Goal: Transaction & Acquisition: Purchase product/service

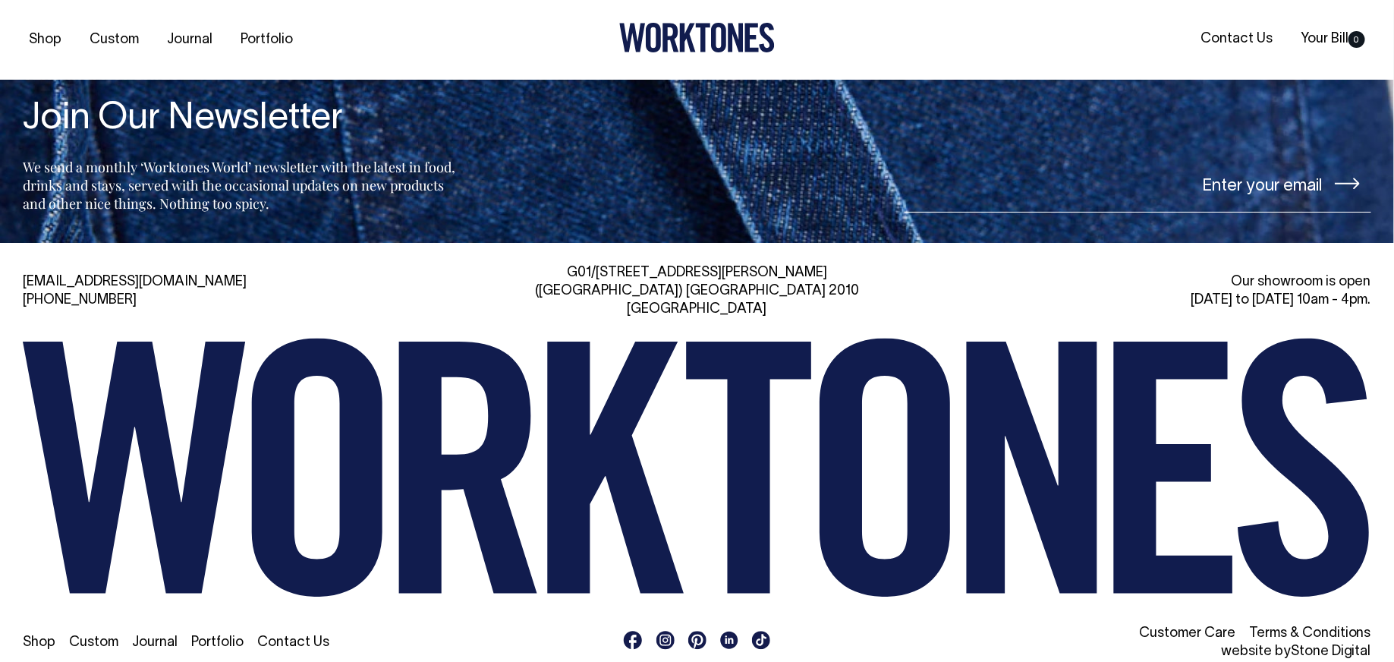
scroll to position [4077, 0]
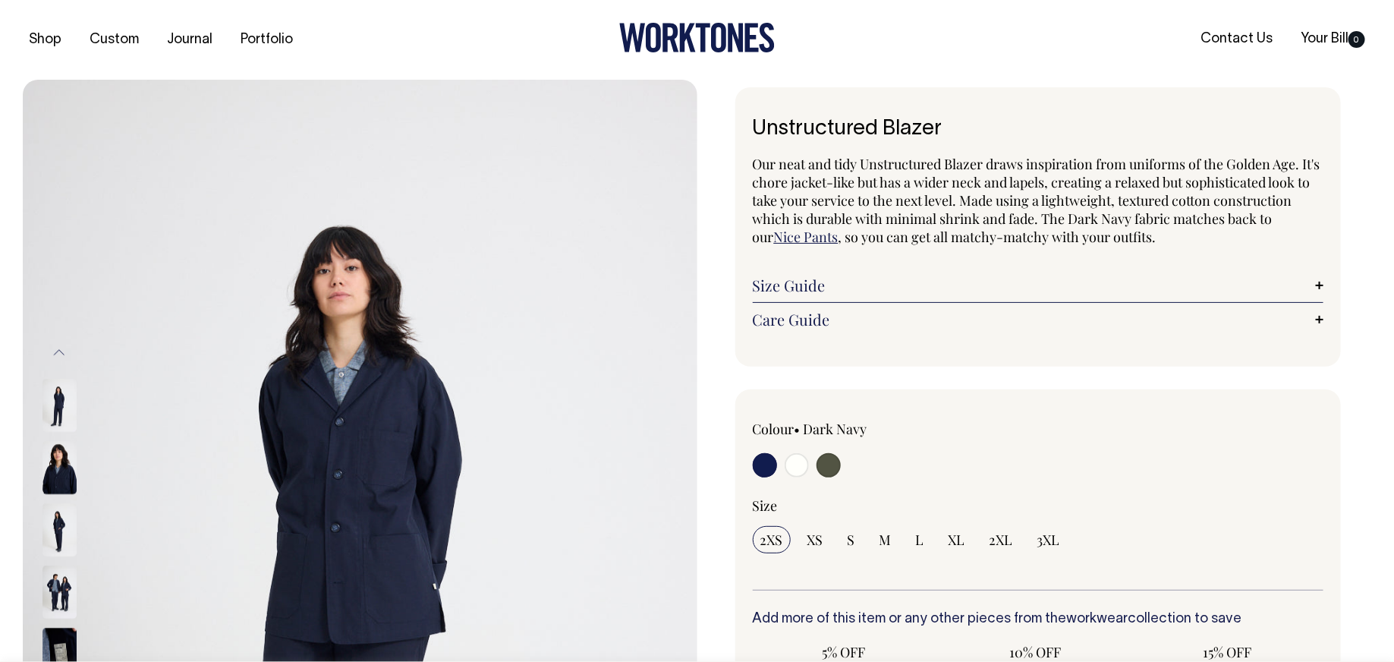
radio input "true"
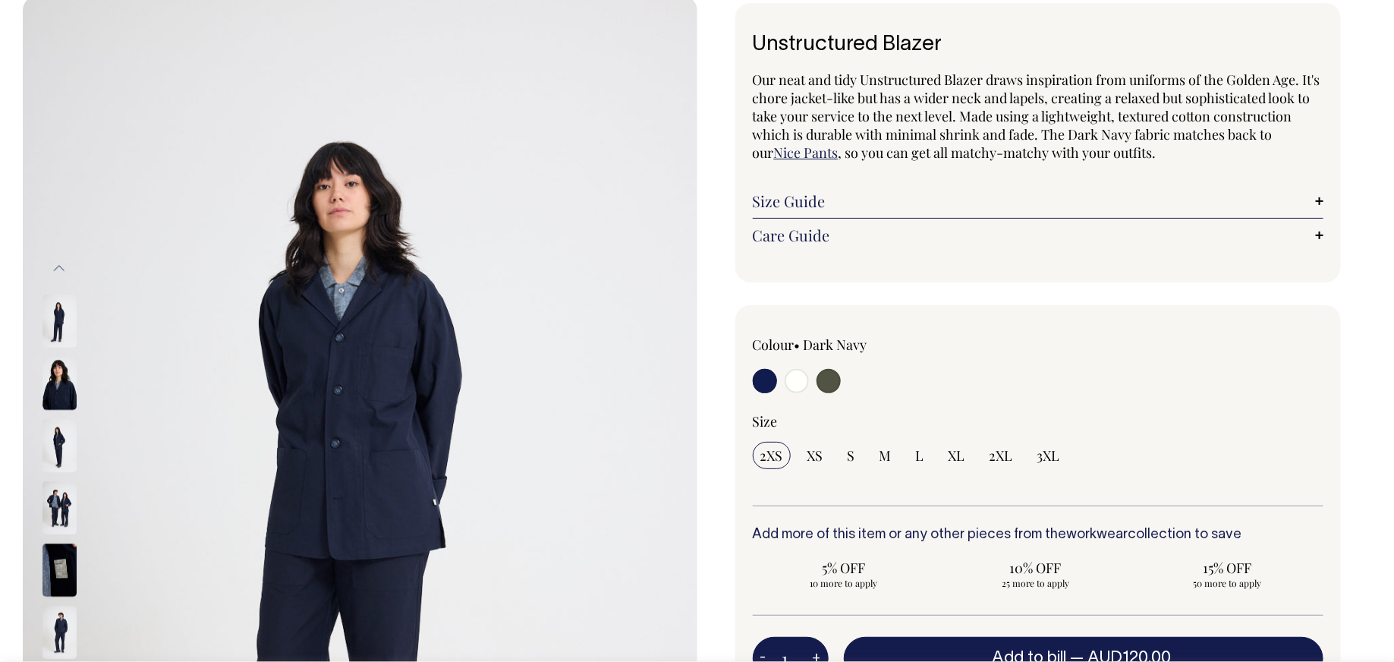
scroll to position [84, 0]
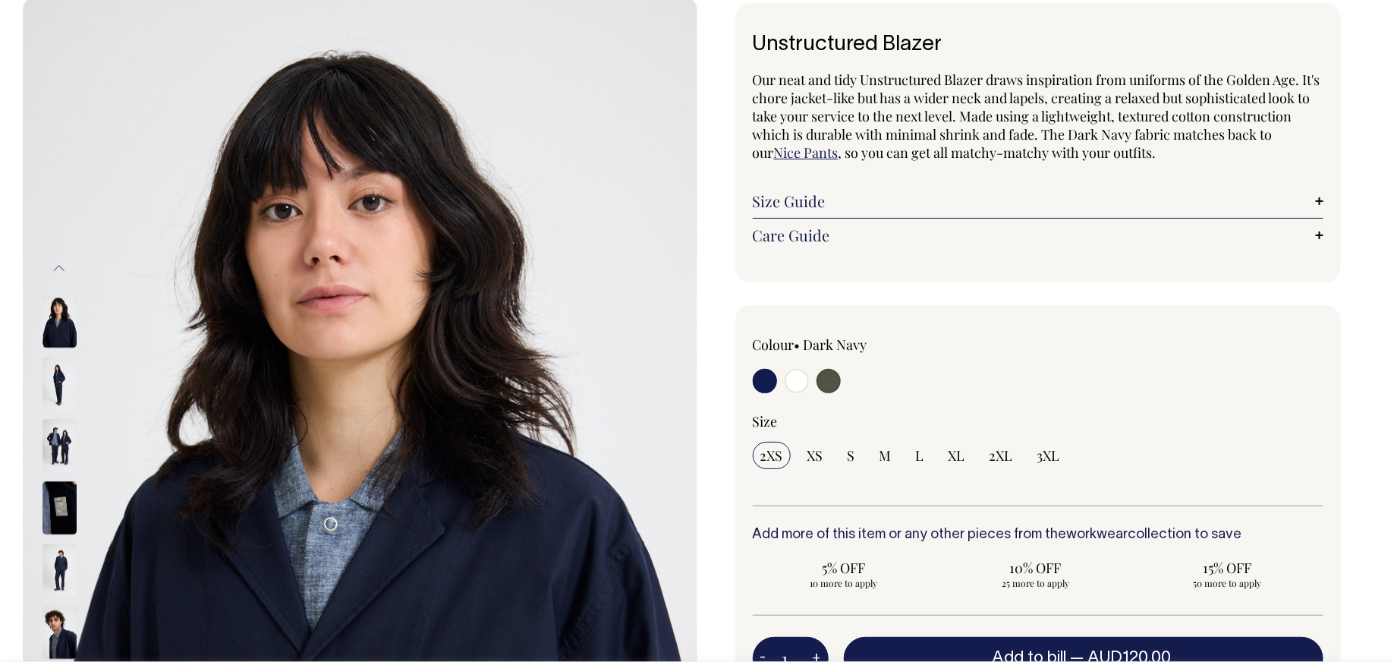
click at [42, 433] on div at bounding box center [80, 445] width 77 height 62
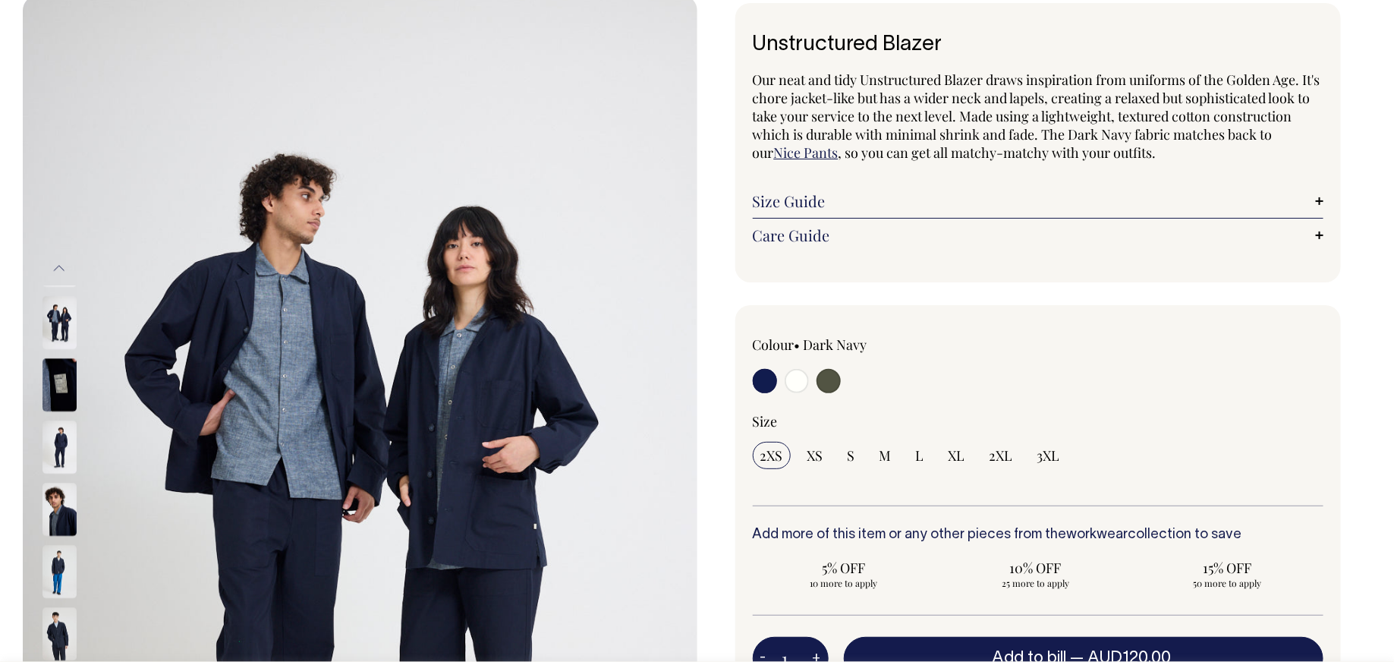
click at [58, 554] on img at bounding box center [60, 571] width 34 height 53
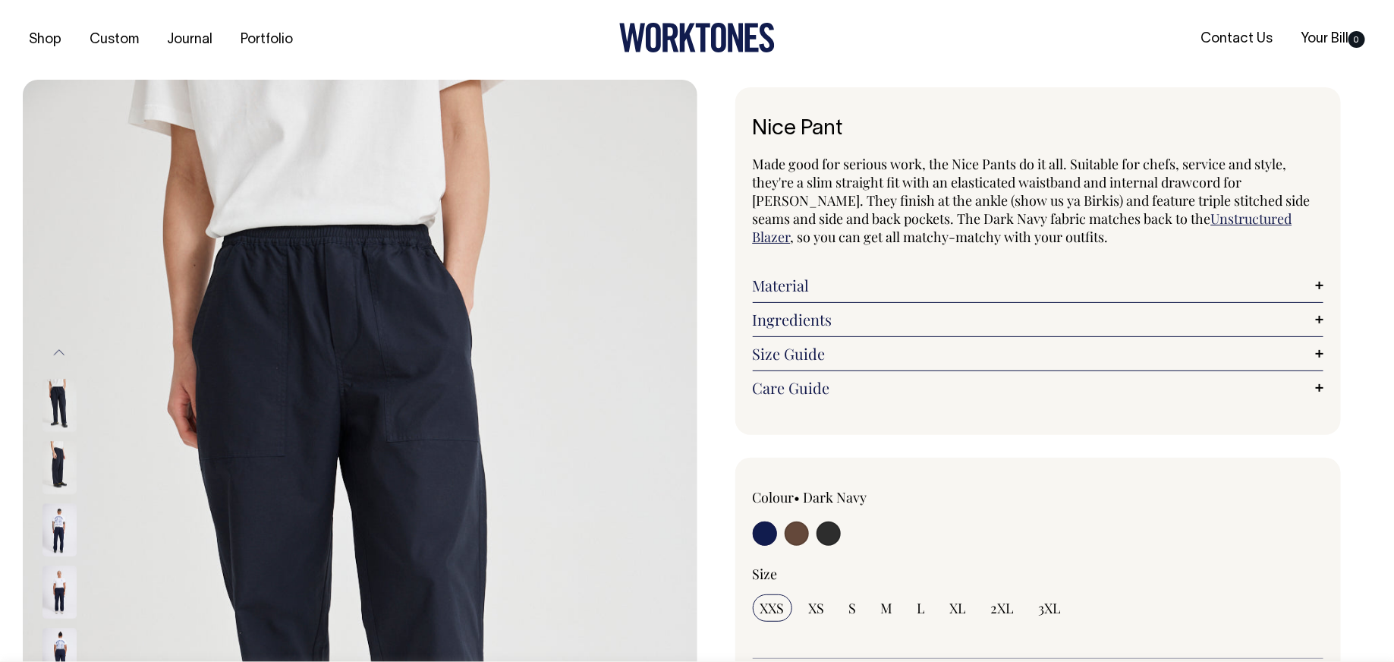
radio input "true"
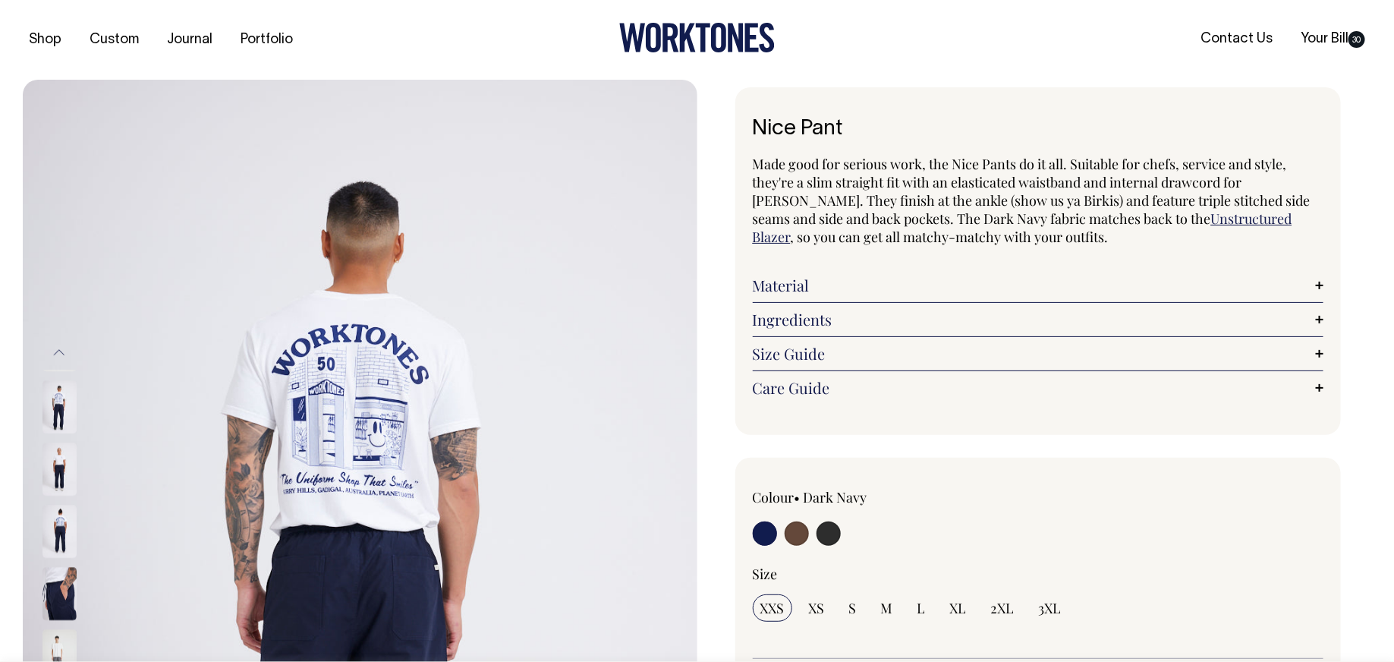
click at [52, 517] on img at bounding box center [60, 531] width 34 height 53
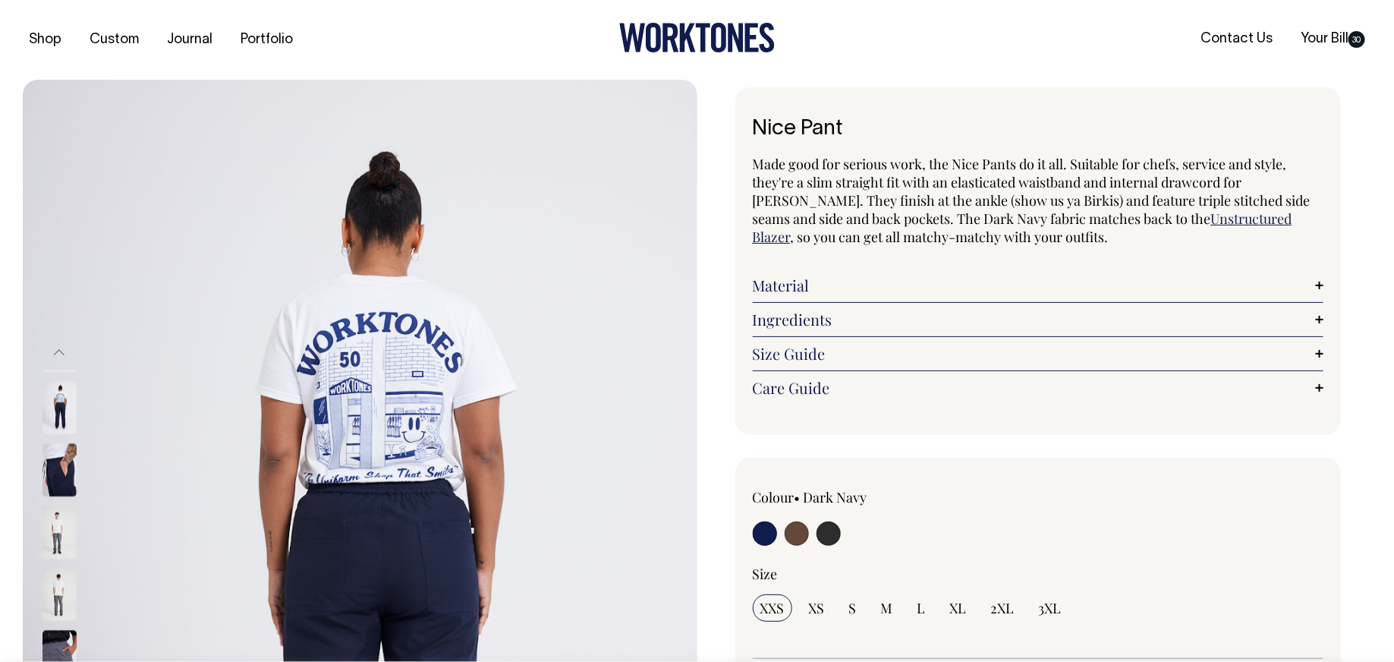
click at [58, 535] on img at bounding box center [60, 531] width 34 height 53
click at [49, 403] on img at bounding box center [60, 406] width 34 height 53
click at [61, 344] on button "Previous" at bounding box center [59, 352] width 23 height 34
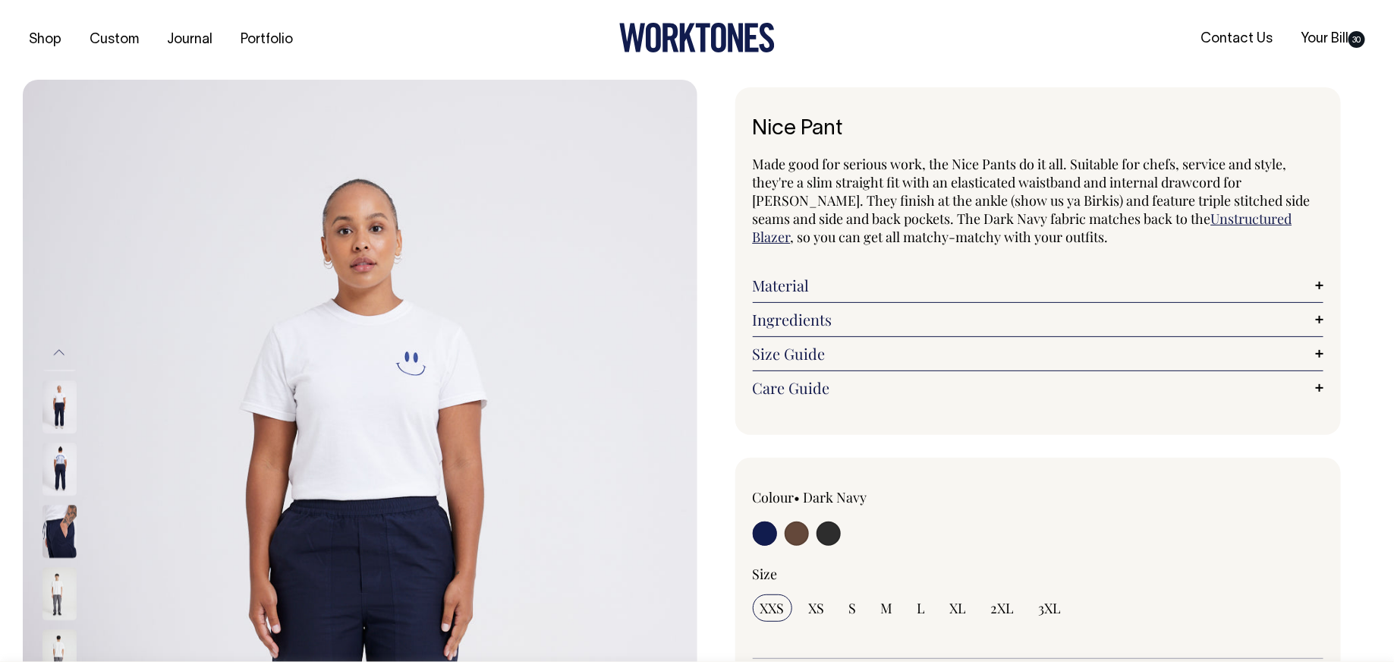
click at [55, 422] on img at bounding box center [60, 406] width 34 height 53
